Goal: Task Accomplishment & Management: Use online tool/utility

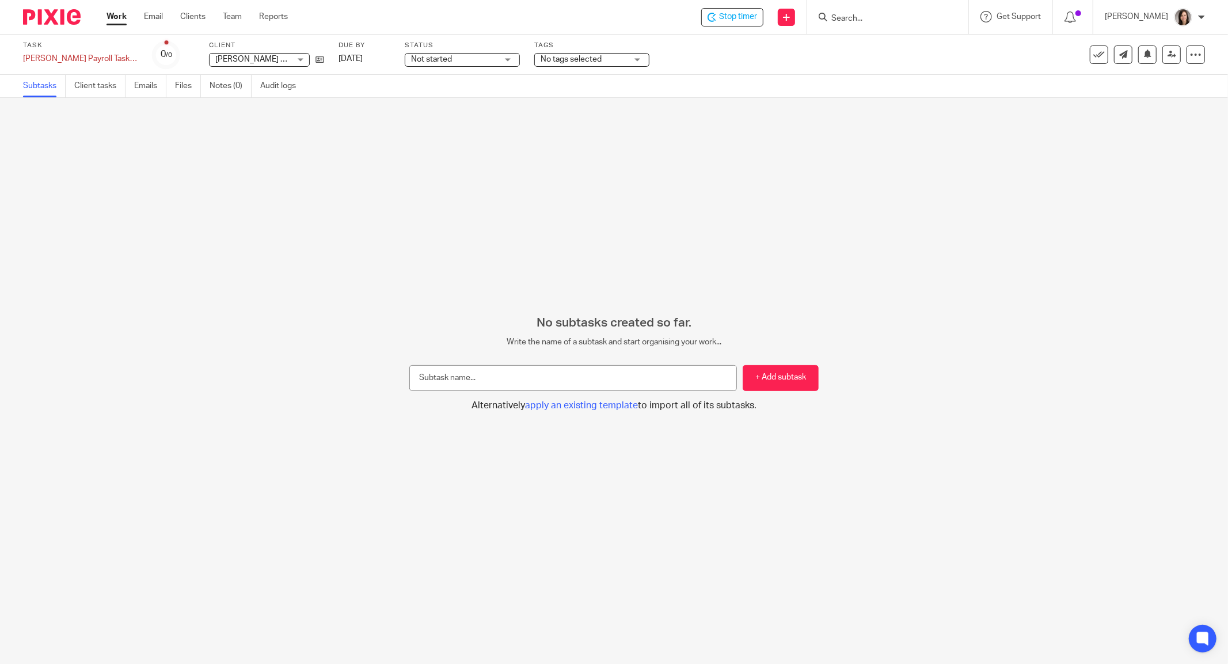
click at [775, 150] on div "No subtasks created so far. Write the name of a subtask and start organising yo…" at bounding box center [614, 381] width 1228 height 566
click at [119, 55] on div "[PERSON_NAME] Payroll Task/INV payment Save [PERSON_NAME] Payroll Task/INV paym…" at bounding box center [80, 59] width 115 height 12
click at [229, 84] on link "Notes (0)" at bounding box center [231, 86] width 42 height 22
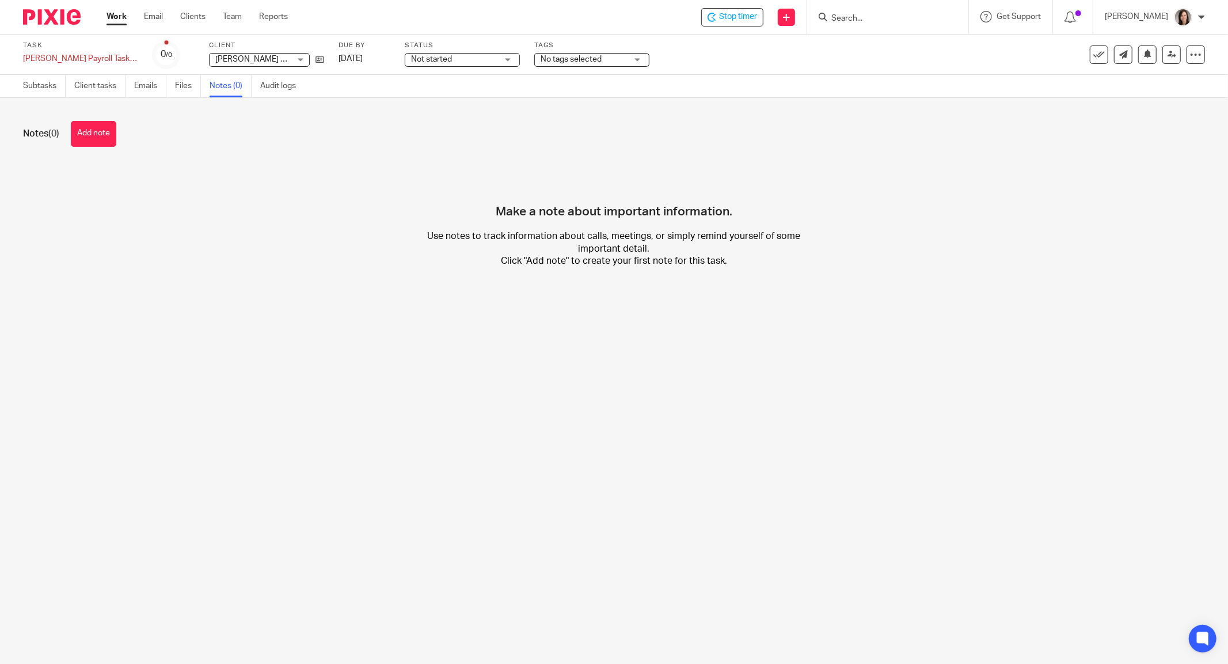
click at [908, 27] on div at bounding box center [887, 17] width 161 height 34
click at [903, 15] on input "Search" at bounding box center [882, 19] width 104 height 10
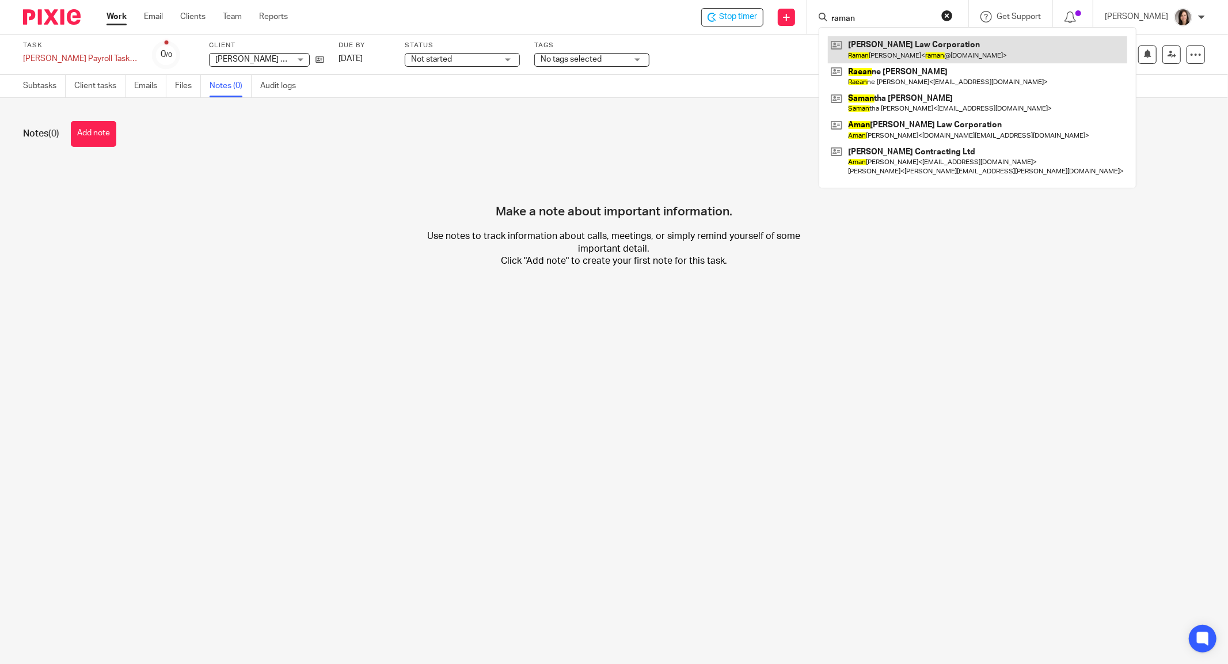
type input "raman"
click at [903, 51] on link at bounding box center [977, 49] width 299 height 26
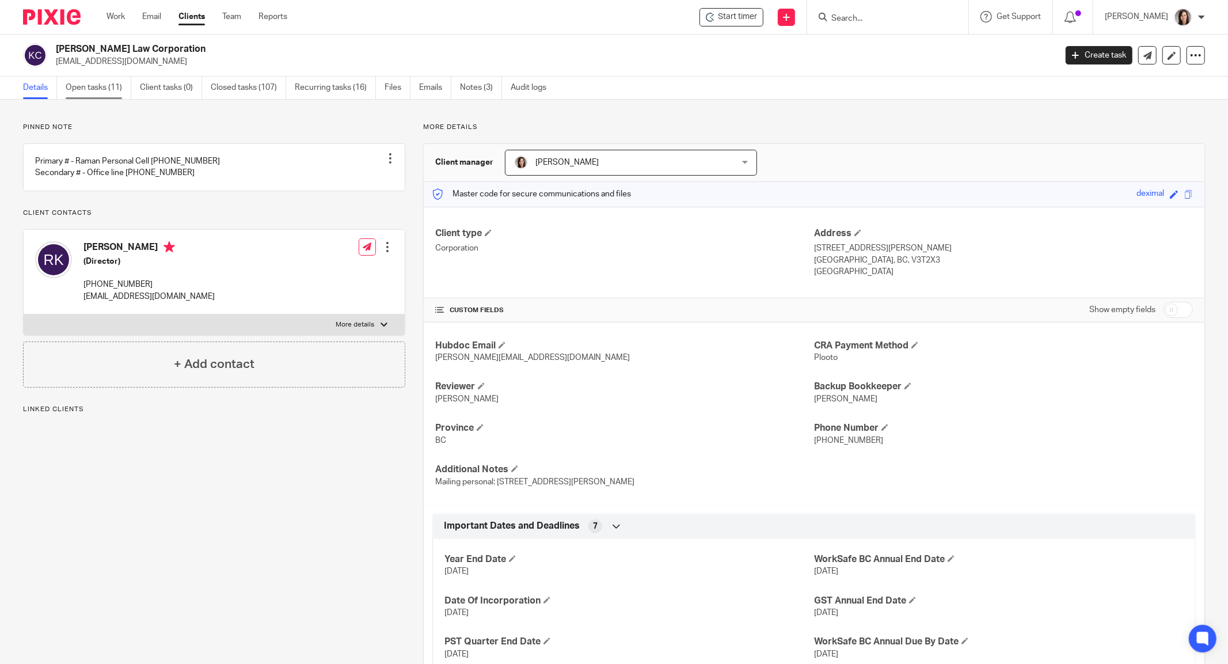
click at [93, 86] on link "Open tasks (11)" at bounding box center [99, 88] width 66 height 22
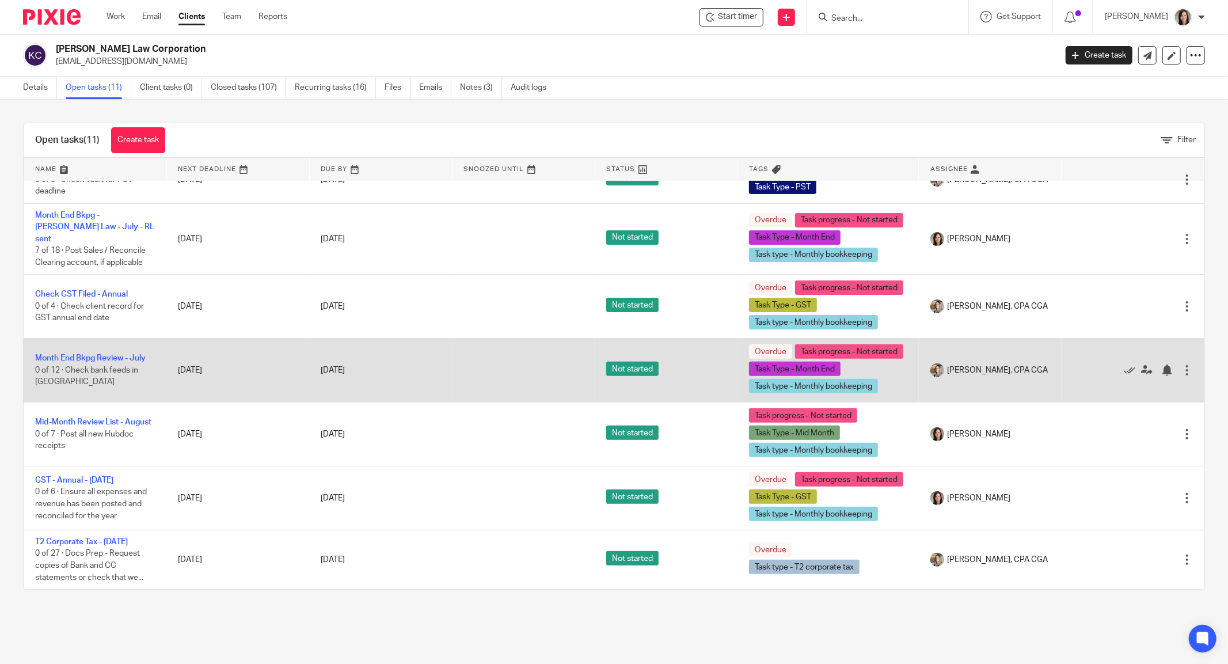
scroll to position [425, 0]
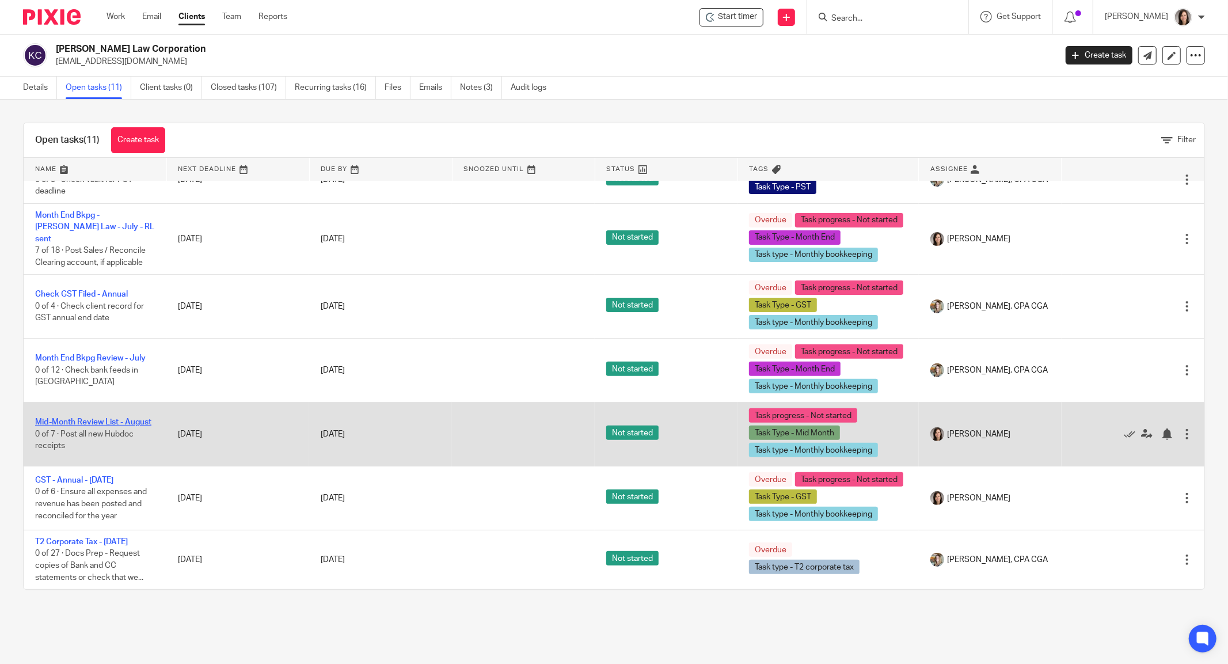
click at [98, 418] on link "Mid-Month Review List - August" at bounding box center [93, 422] width 116 height 8
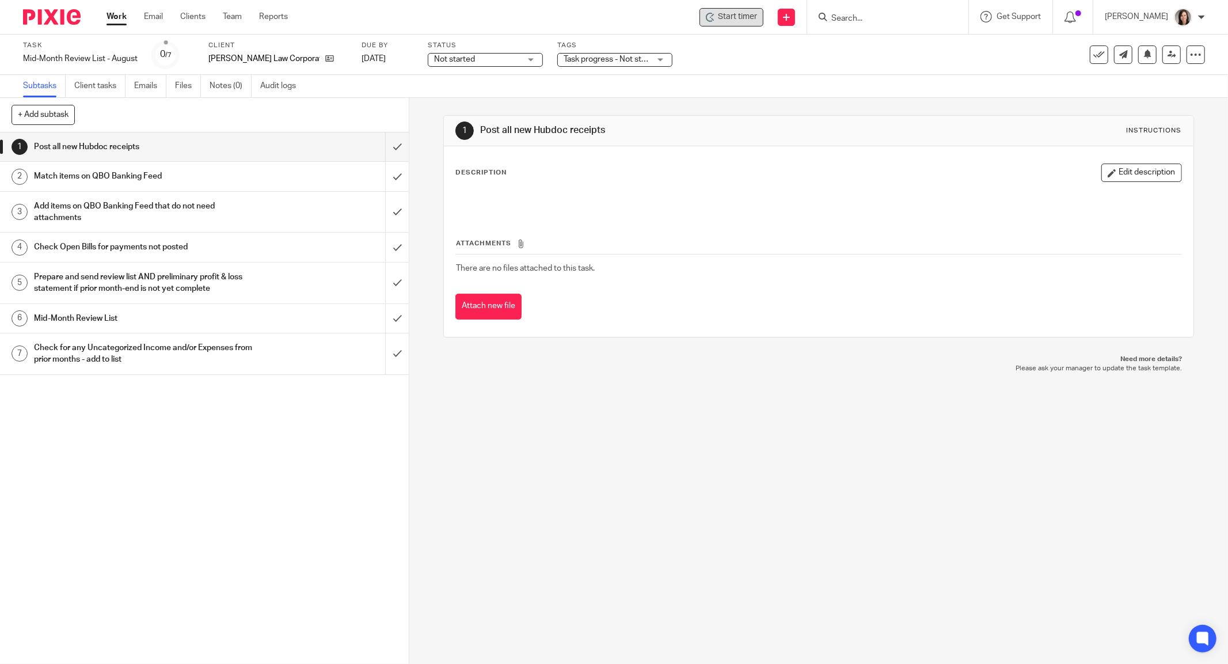
click at [748, 12] on span "Start timer" at bounding box center [737, 17] width 39 height 12
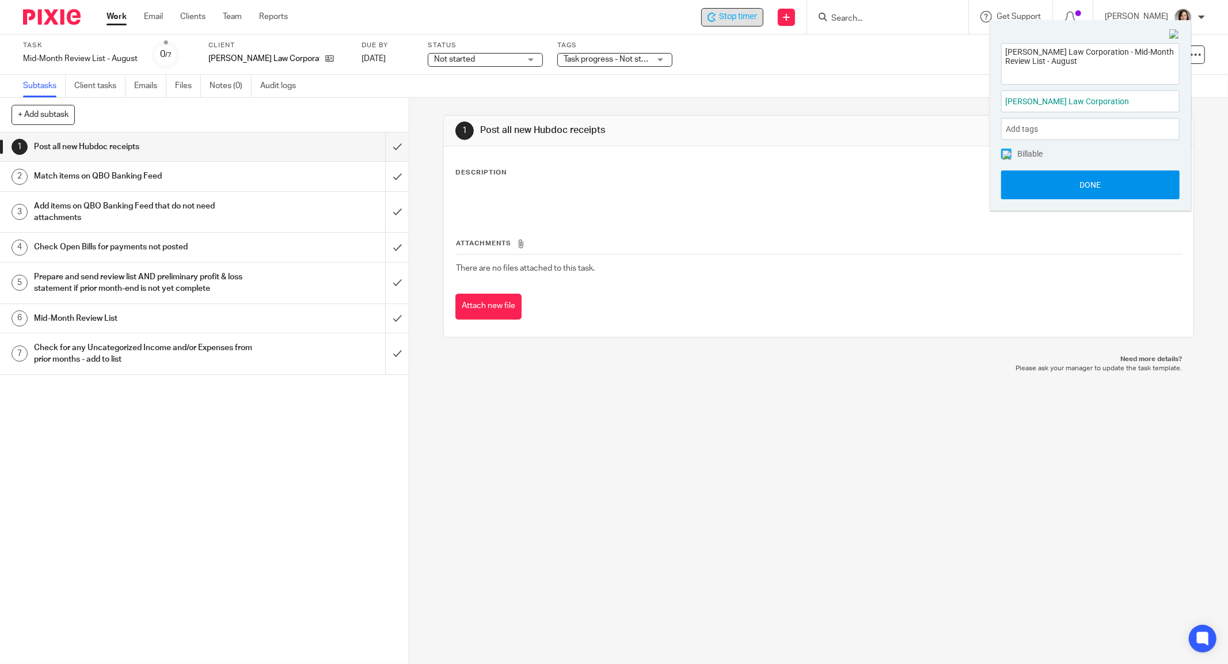
click at [1133, 185] on button "Done" at bounding box center [1090, 184] width 178 height 29
